Goal: Task Accomplishment & Management: Complete application form

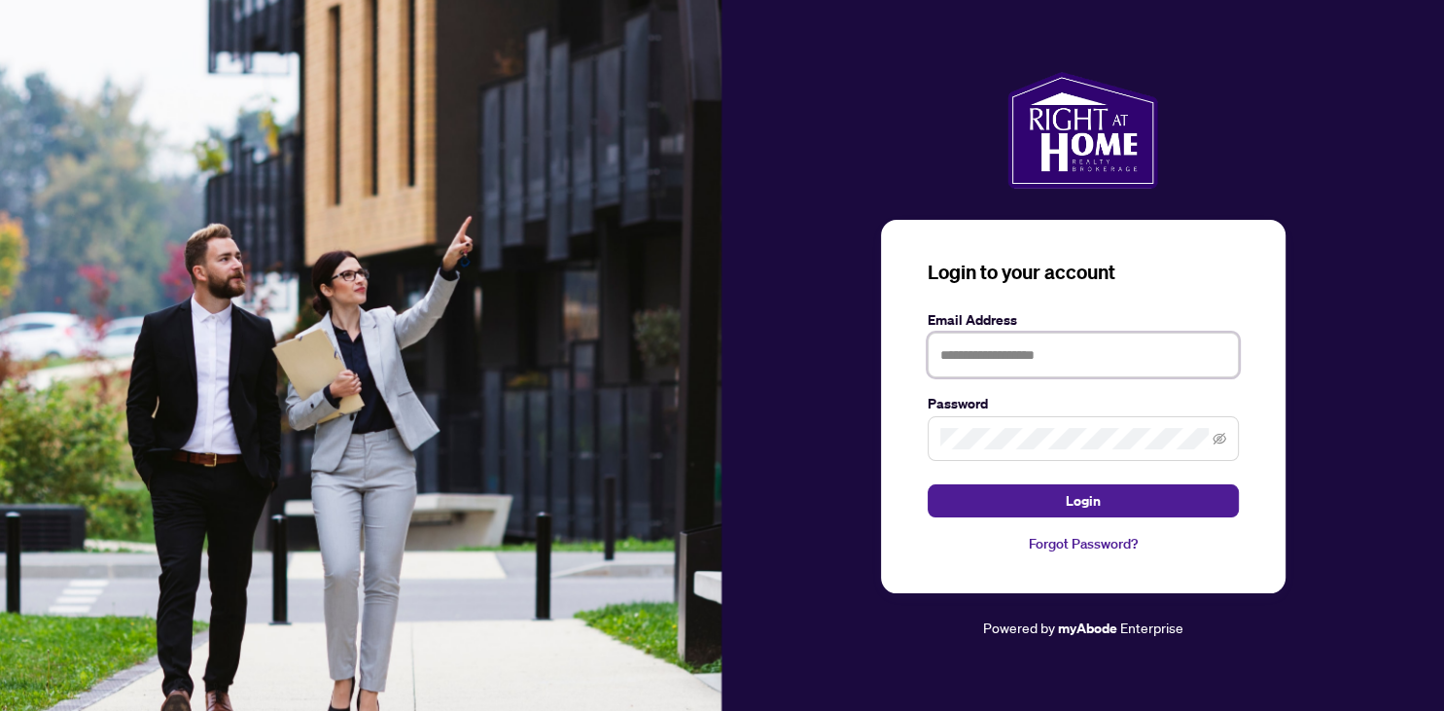
click at [988, 360] on input "text" at bounding box center [1082, 354] width 311 height 45
type input "**********"
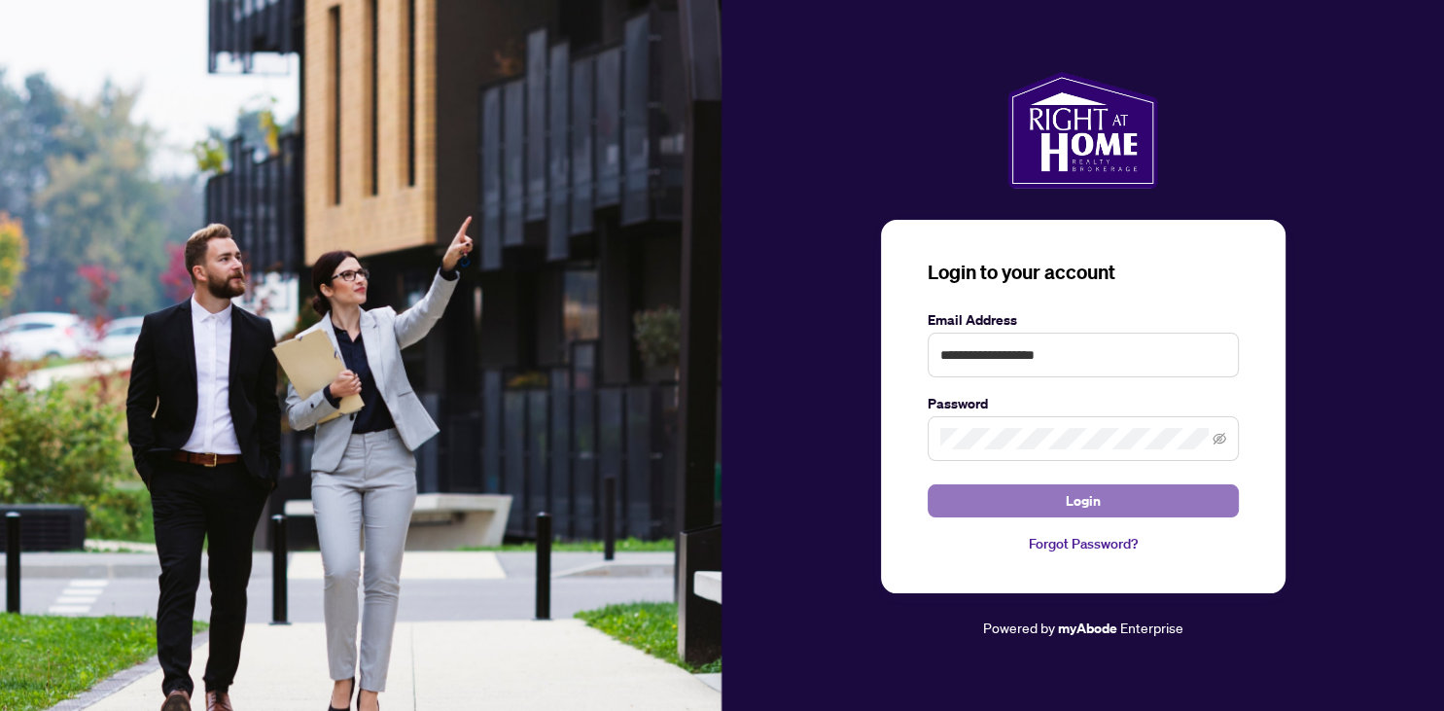
click at [1097, 503] on span "Login" at bounding box center [1082, 500] width 35 height 31
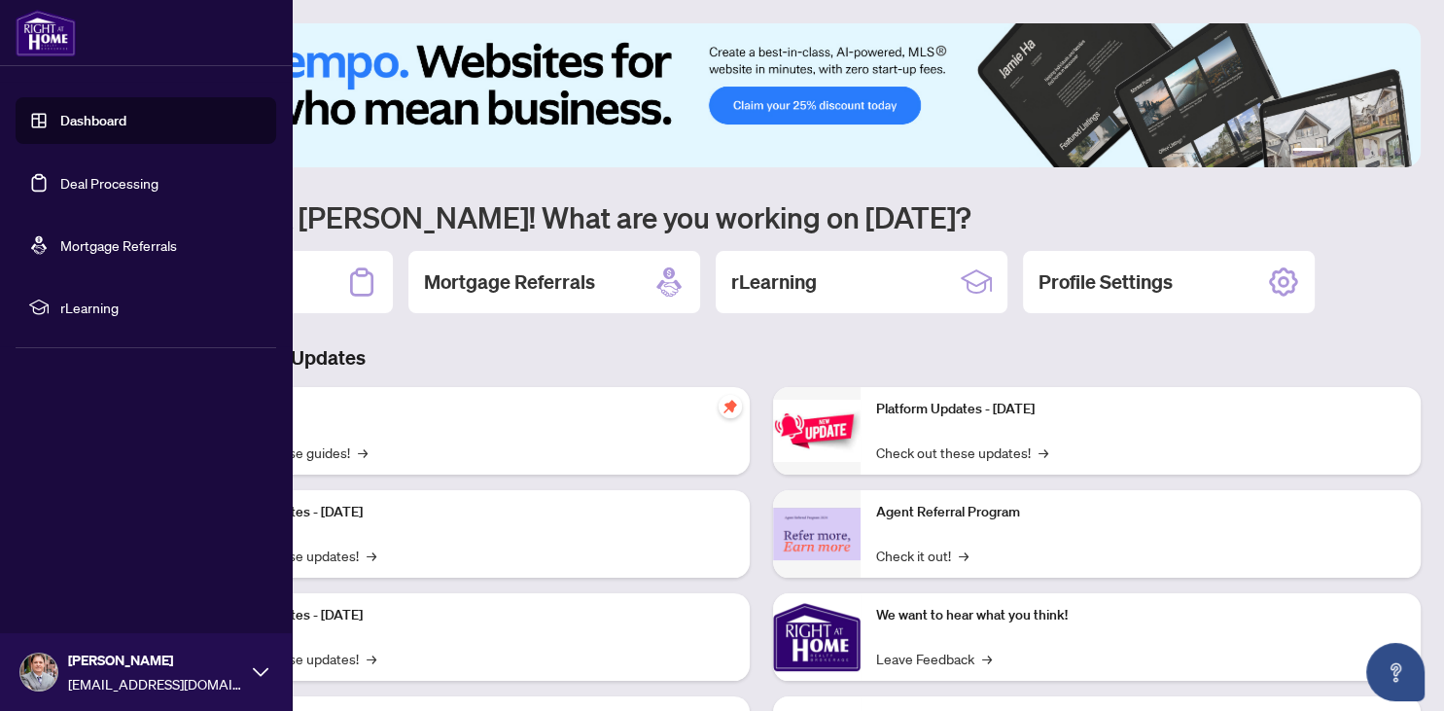
click at [64, 182] on link "Deal Processing" at bounding box center [109, 182] width 98 height 17
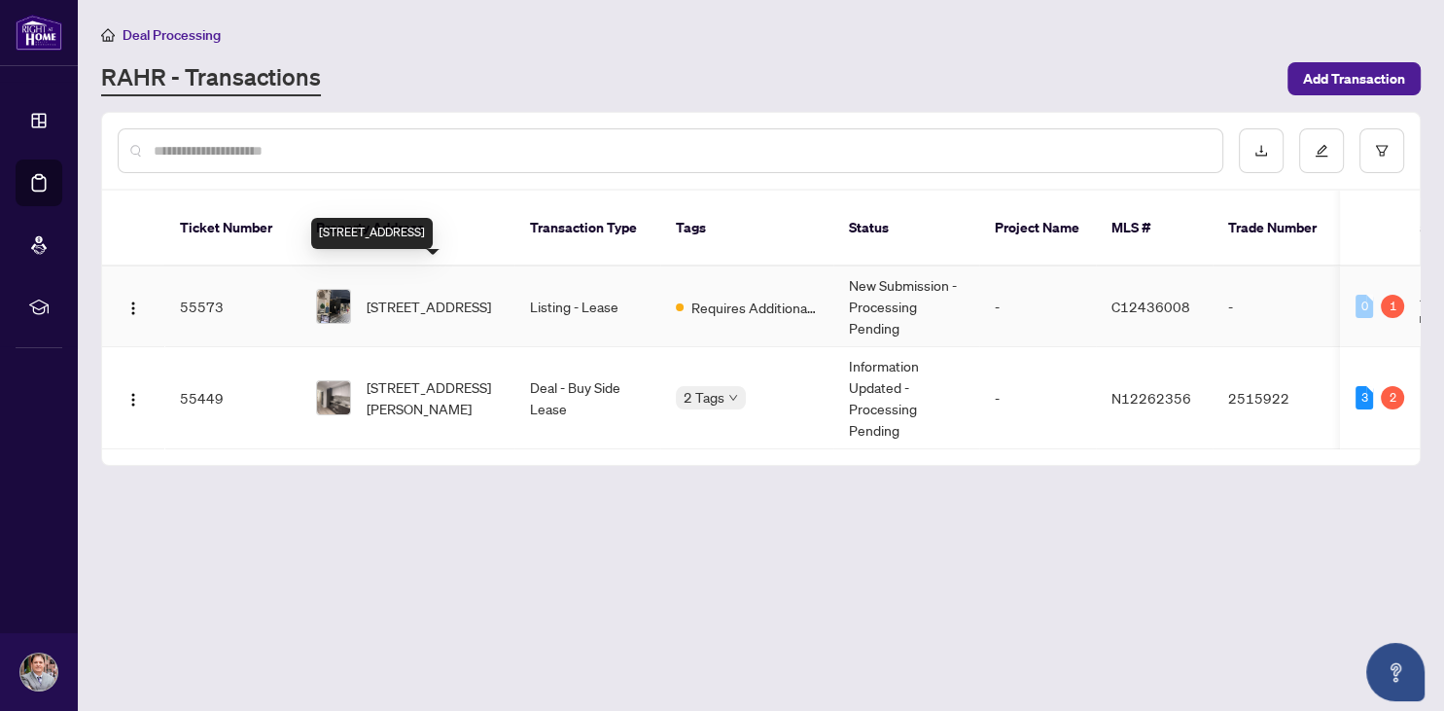
click at [432, 296] on span "[STREET_ADDRESS]" at bounding box center [429, 306] width 124 height 21
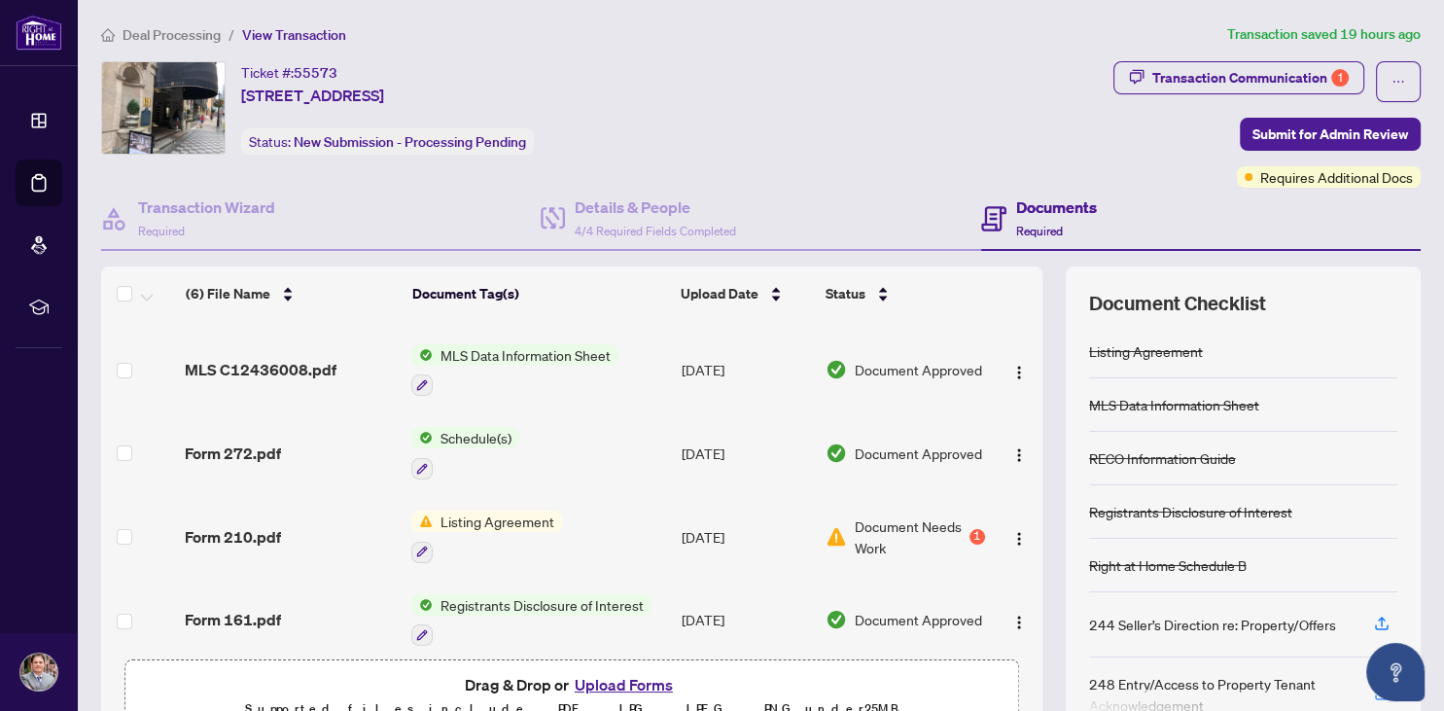
scroll to position [167, 0]
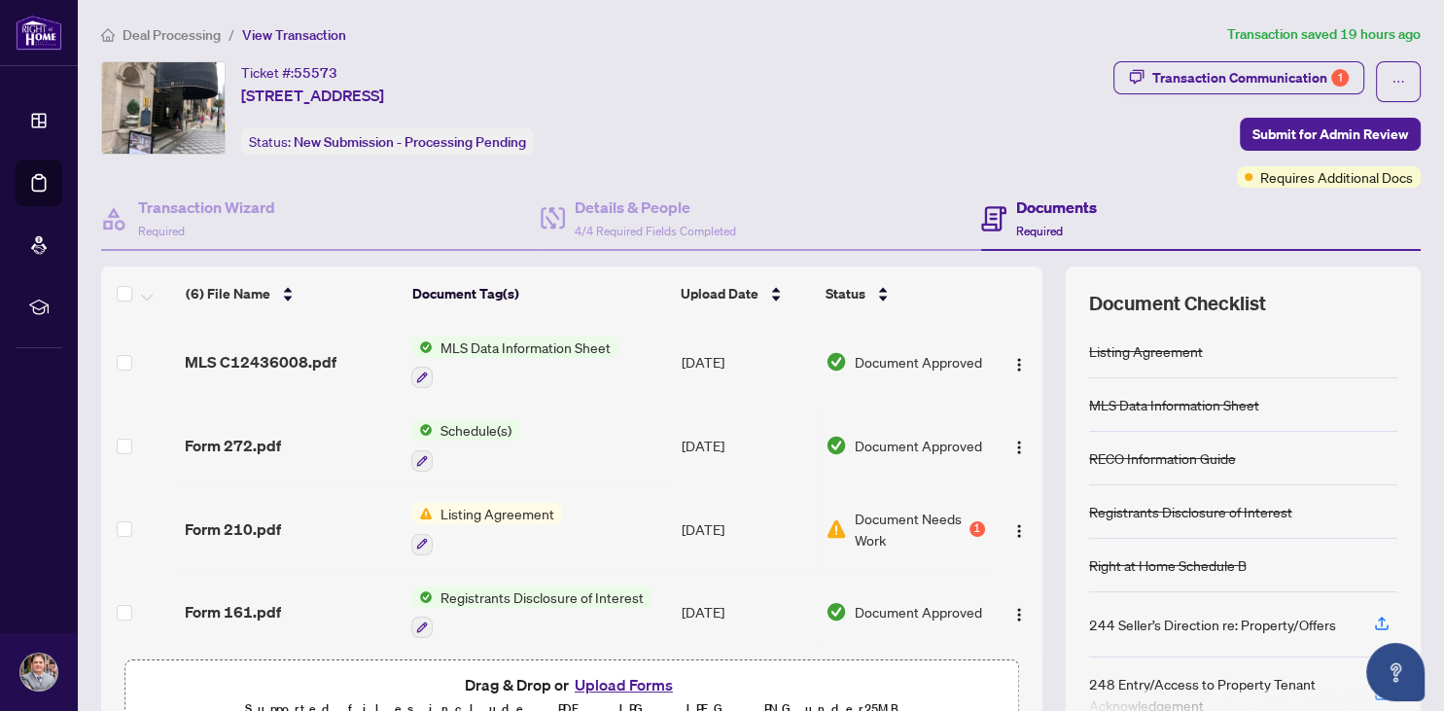
click at [616, 686] on button "Upload Forms" at bounding box center [624, 684] width 110 height 25
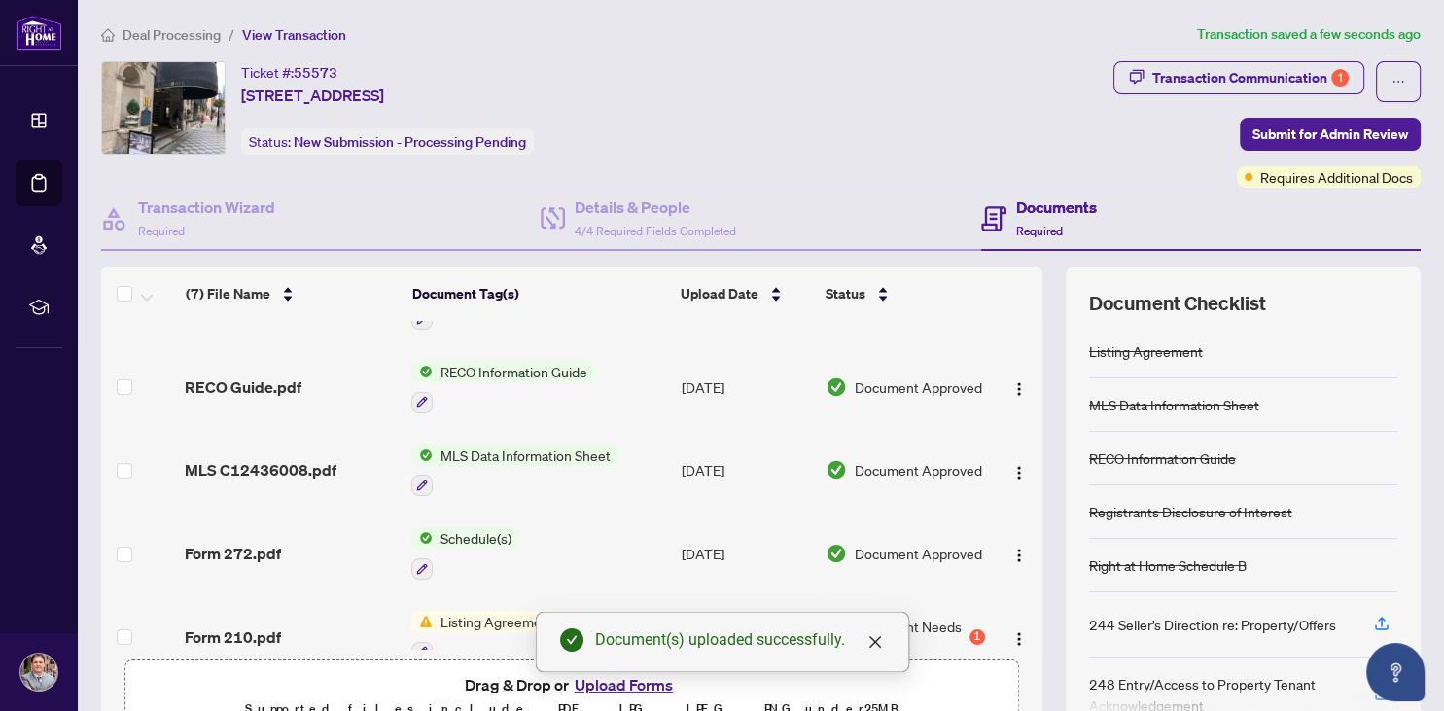
scroll to position [0, 0]
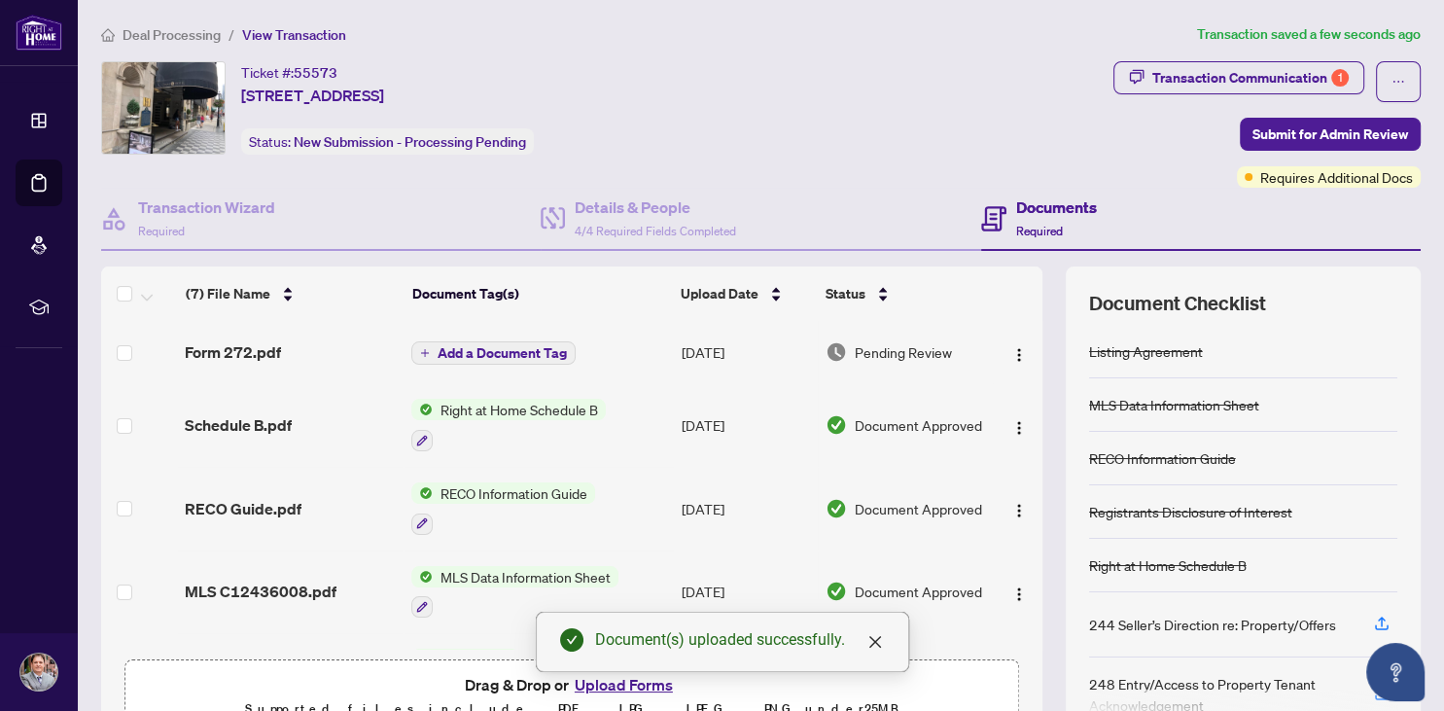
click at [515, 356] on span "Add a Document Tag" at bounding box center [501, 353] width 129 height 14
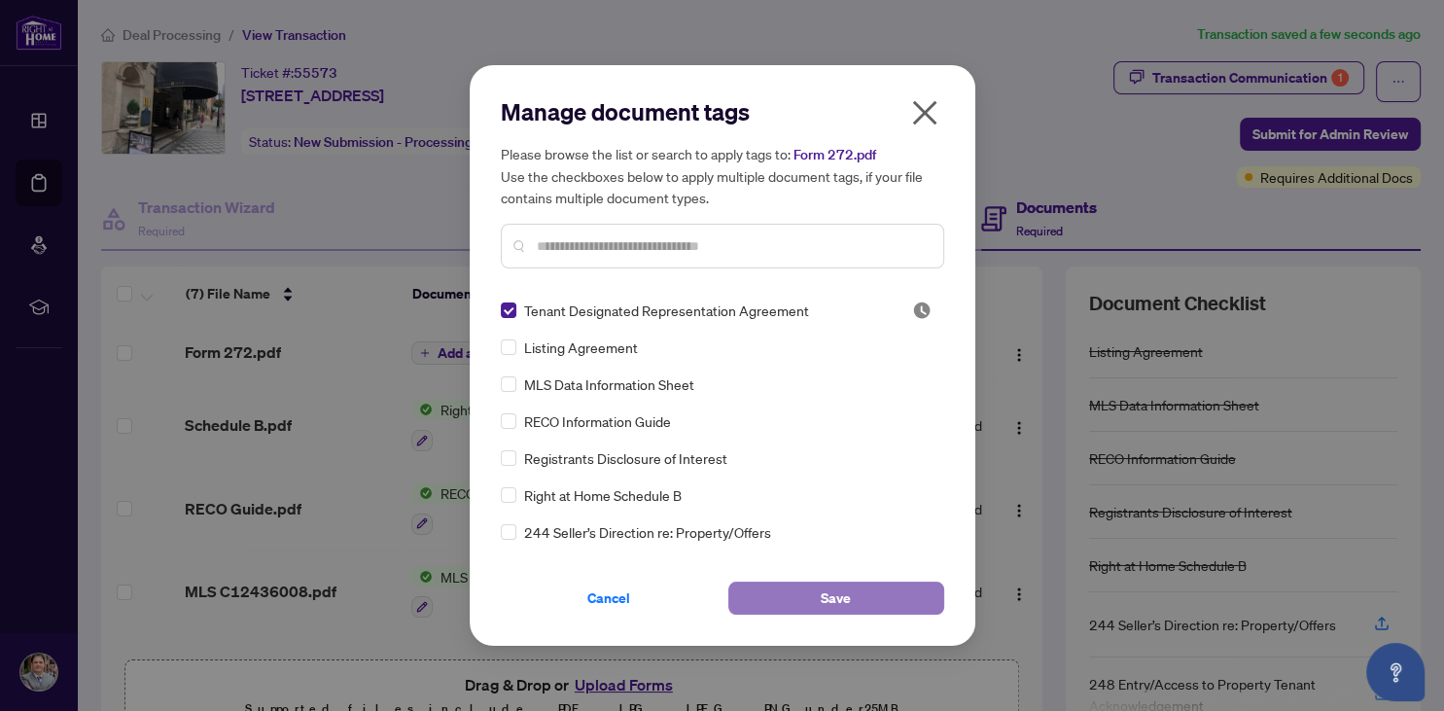
click at [834, 598] on span "Save" at bounding box center [835, 597] width 30 height 31
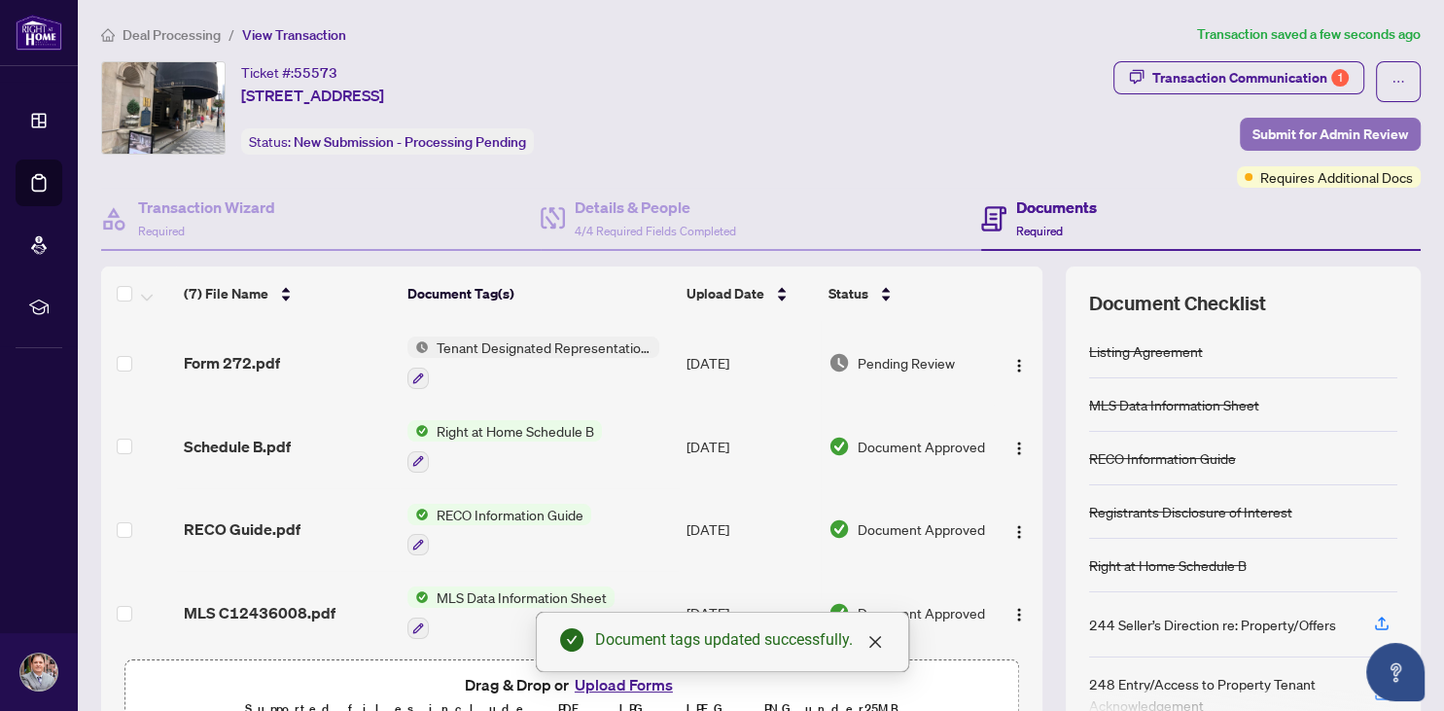
click at [1329, 130] on span "Submit for Admin Review" at bounding box center [1330, 134] width 156 height 31
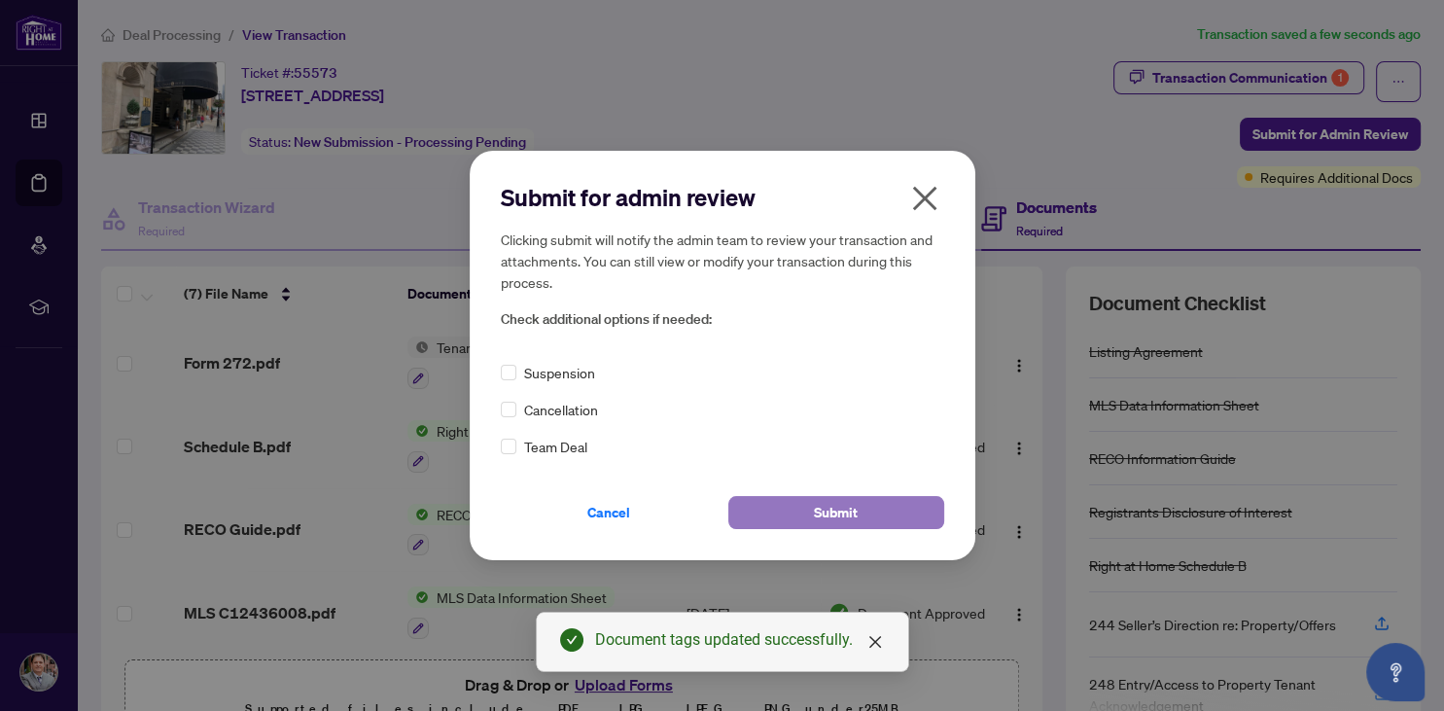
click at [815, 506] on button "Submit" at bounding box center [836, 512] width 216 height 33
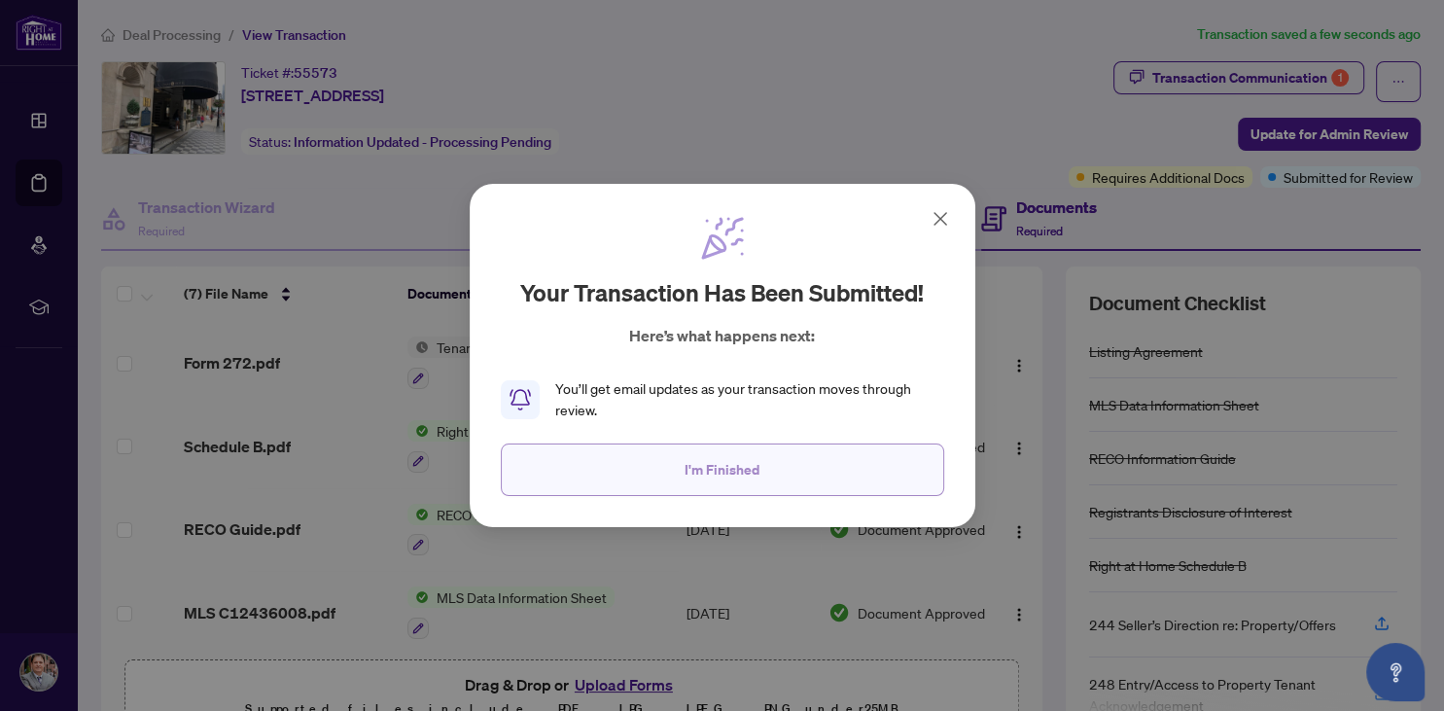
click at [765, 465] on button "I'm Finished" at bounding box center [722, 469] width 443 height 52
